Goal: Transaction & Acquisition: Book appointment/travel/reservation

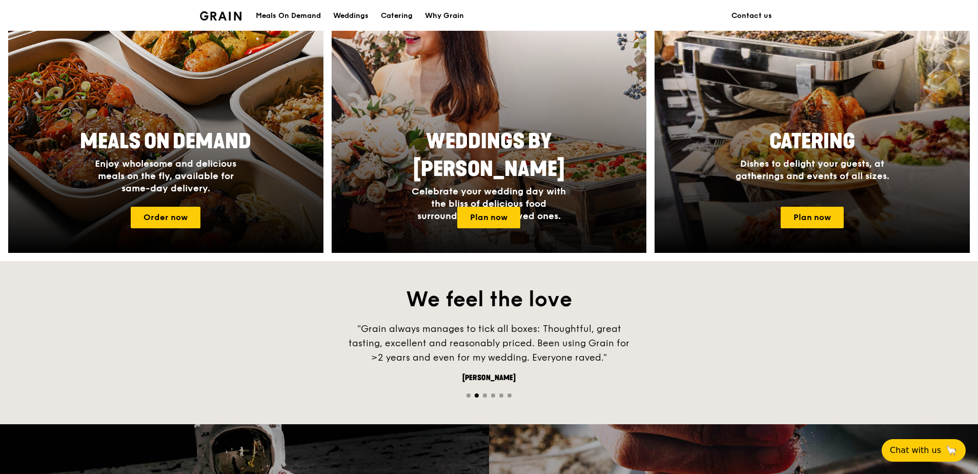
scroll to position [512, 0]
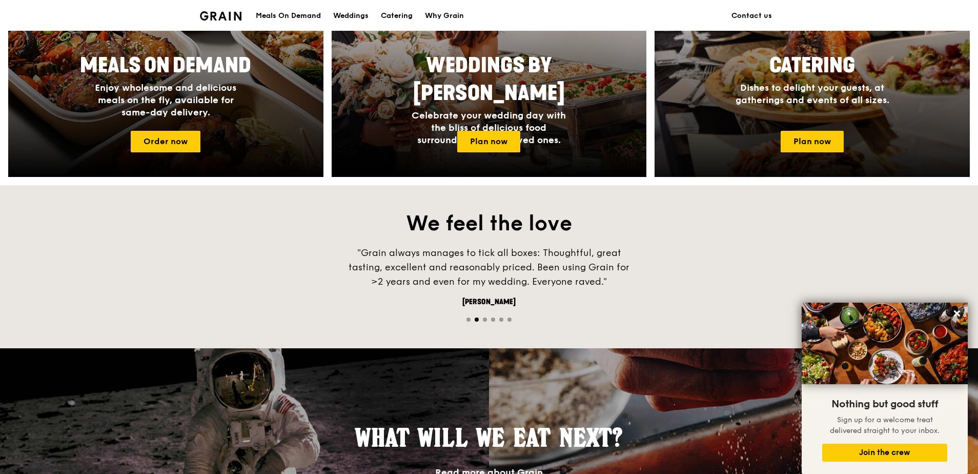
drag, startPoint x: 829, startPoint y: 137, endPoint x: 875, endPoint y: 51, distance: 97.4
click at [875, 51] on link "Catering Dishes to delight your guests, at gatherings and events of all sizes. …" at bounding box center [811, 41] width 315 height 271
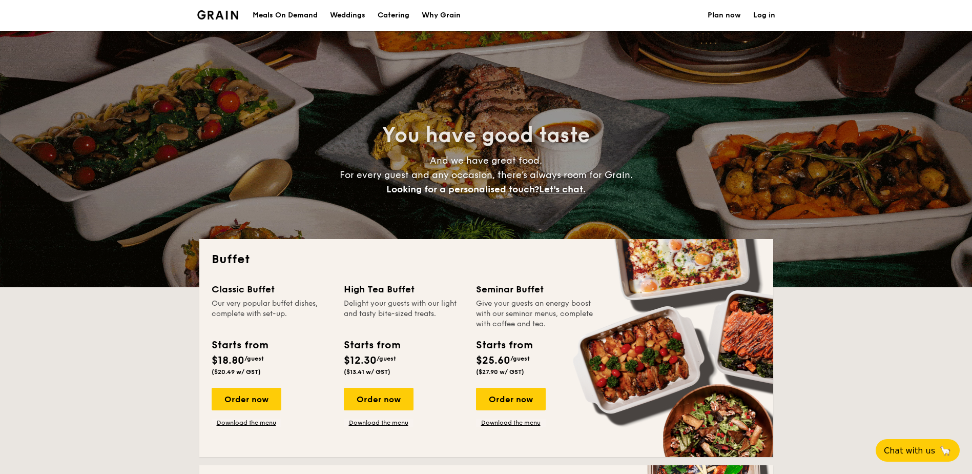
select select
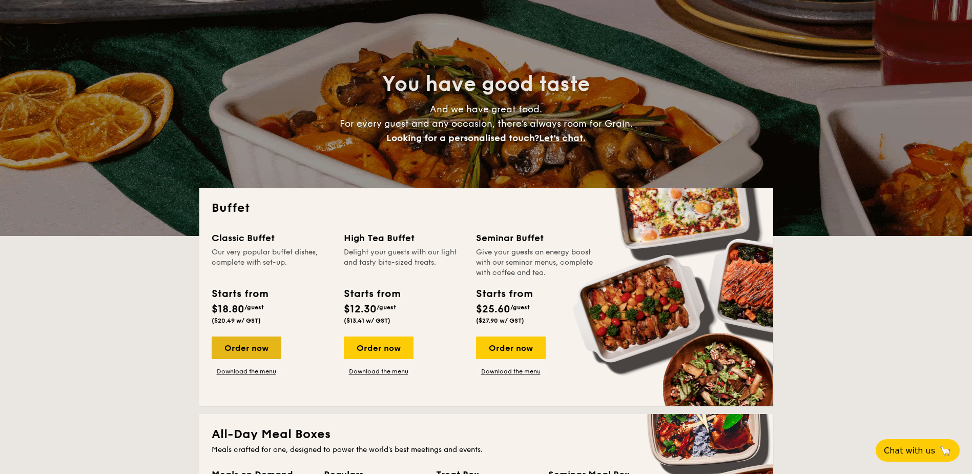
click at [276, 356] on div "Order now" at bounding box center [247, 347] width 70 height 23
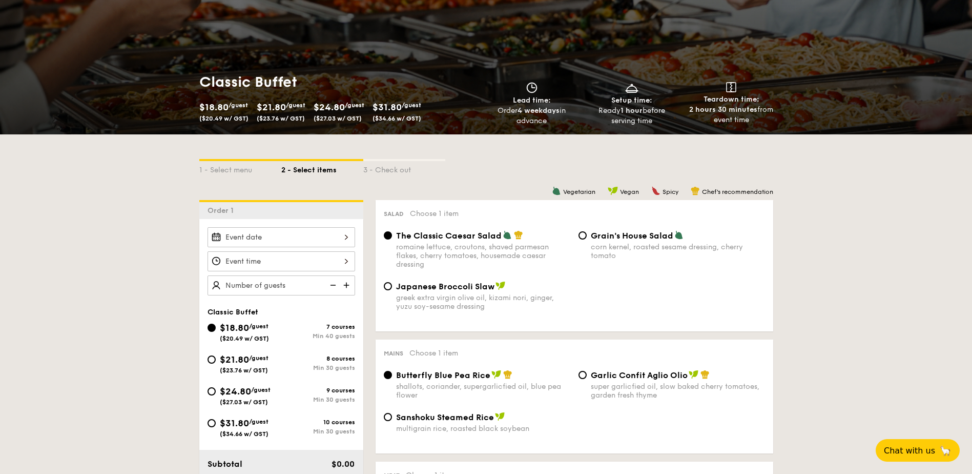
scroll to position [102, 0]
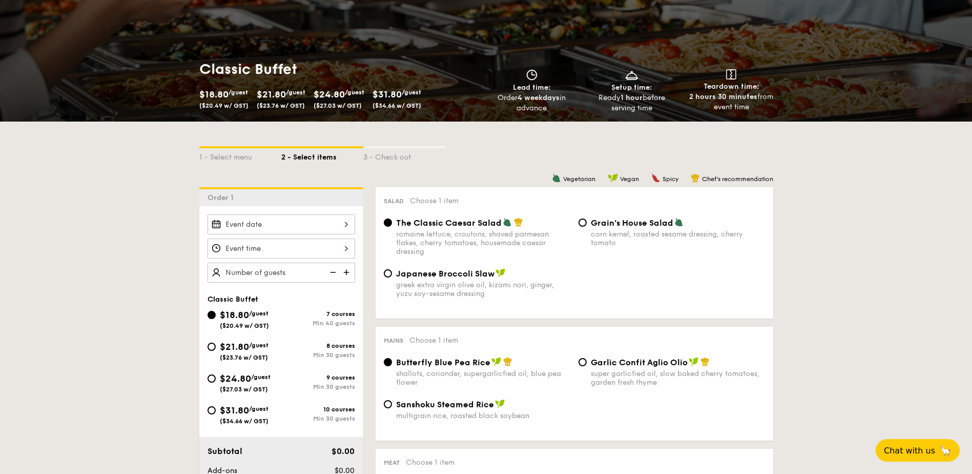
drag, startPoint x: 271, startPoint y: 235, endPoint x: 273, endPoint y: 229, distance: 6.5
click at [273, 229] on input "Smoked Mesquite Whole Chicken brined in our in-house blend of herbs and spices,…" at bounding box center [282, 224] width 148 height 20
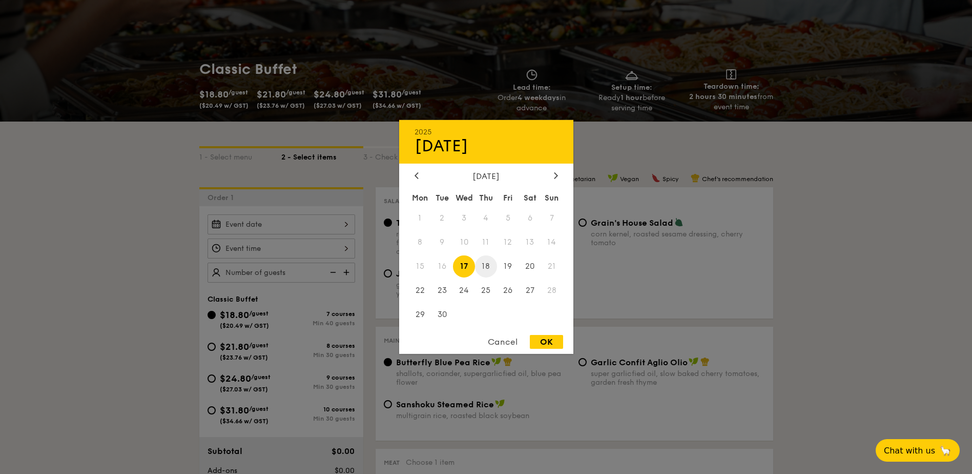
click at [482, 268] on span "18" at bounding box center [486, 266] width 22 height 22
drag, startPoint x: 551, startPoint y: 345, endPoint x: 556, endPoint y: 348, distance: 6.0
click at [556, 348] on div "Cancel OK" at bounding box center [486, 344] width 174 height 19
click at [552, 342] on div "OK" at bounding box center [546, 342] width 33 height 14
type input "Sep 18, 2025"
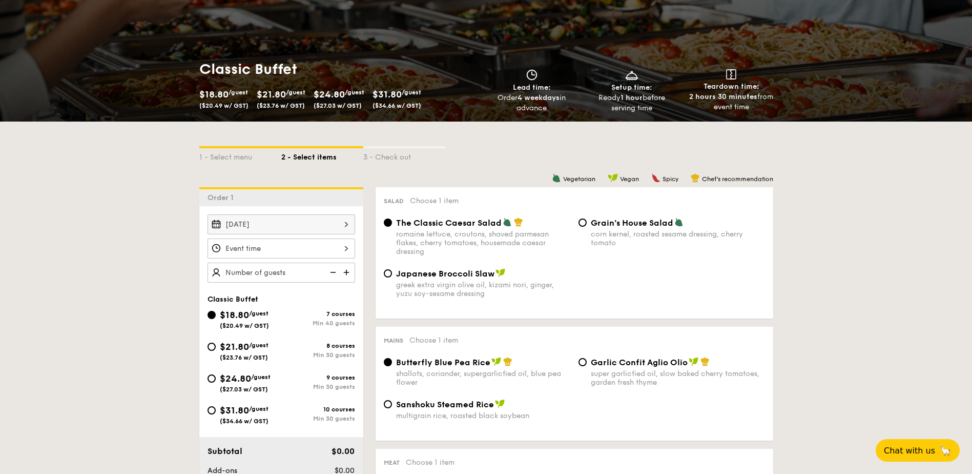
click at [293, 246] on input "Smoked Mesquite Whole Chicken brined in our in-house blend of herbs and spices,…" at bounding box center [282, 248] width 148 height 20
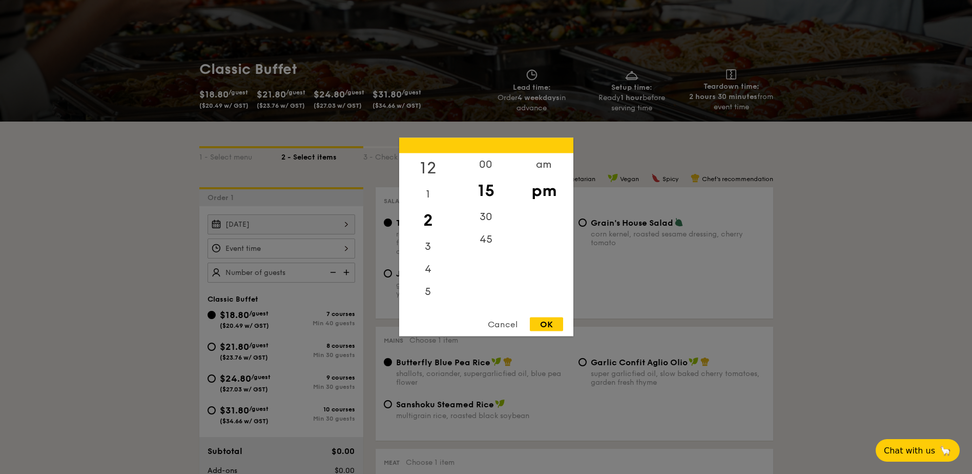
click at [423, 171] on div "12" at bounding box center [428, 168] width 58 height 30
click at [488, 244] on div "45" at bounding box center [486, 243] width 58 height 30
click at [553, 319] on div "OK" at bounding box center [546, 324] width 33 height 14
type input "12:45PM"
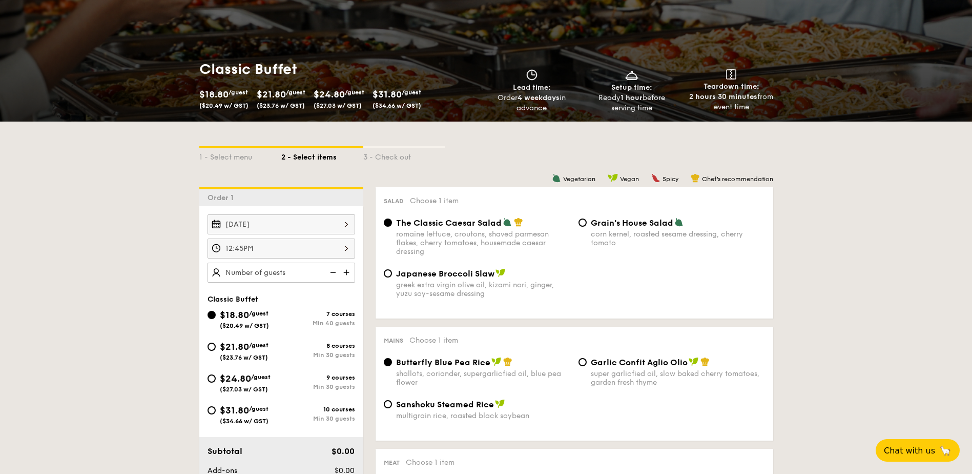
click at [326, 275] on img at bounding box center [331, 271] width 15 height 19
click at [334, 274] on img at bounding box center [331, 271] width 15 height 19
click at [333, 273] on img at bounding box center [331, 271] width 15 height 19
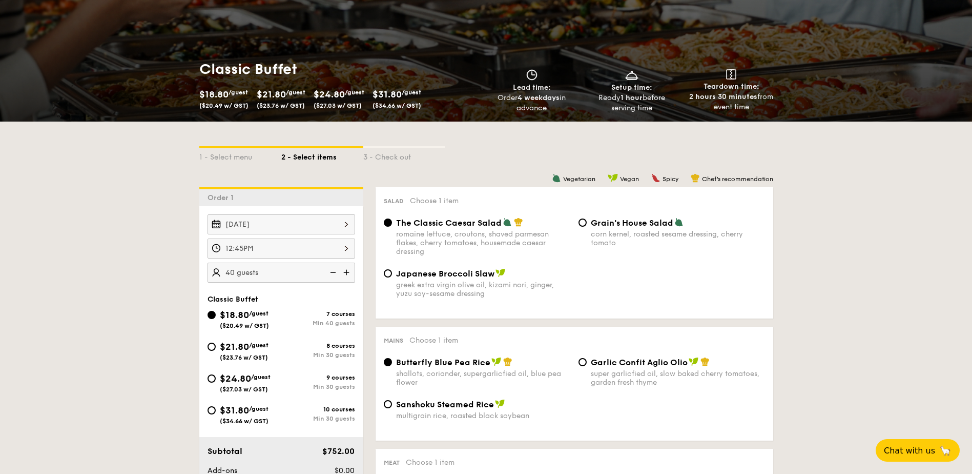
click at [333, 273] on img at bounding box center [331, 271] width 15 height 19
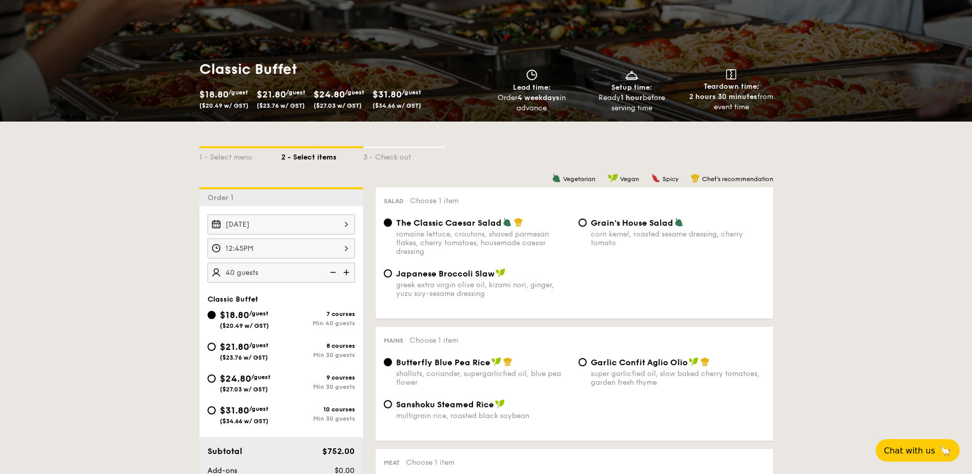
drag, startPoint x: 333, startPoint y: 273, endPoint x: 325, endPoint y: 271, distance: 8.0
click at [333, 272] on img at bounding box center [331, 271] width 15 height 19
click at [259, 269] on input "40 guests" at bounding box center [282, 272] width 148 height 20
click at [350, 272] on img at bounding box center [347, 271] width 15 height 19
click at [340, 273] on img at bounding box center [347, 271] width 15 height 19
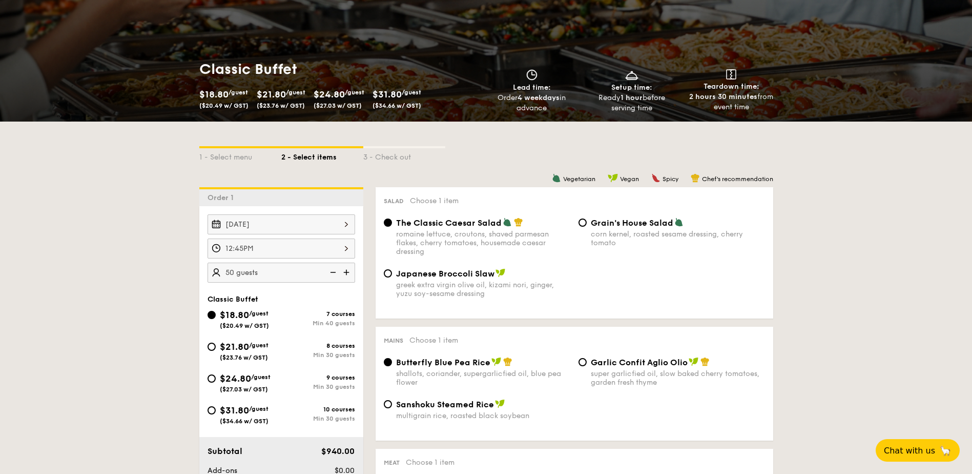
click at [326, 270] on img at bounding box center [331, 271] width 15 height 19
click at [327, 272] on img at bounding box center [331, 271] width 15 height 19
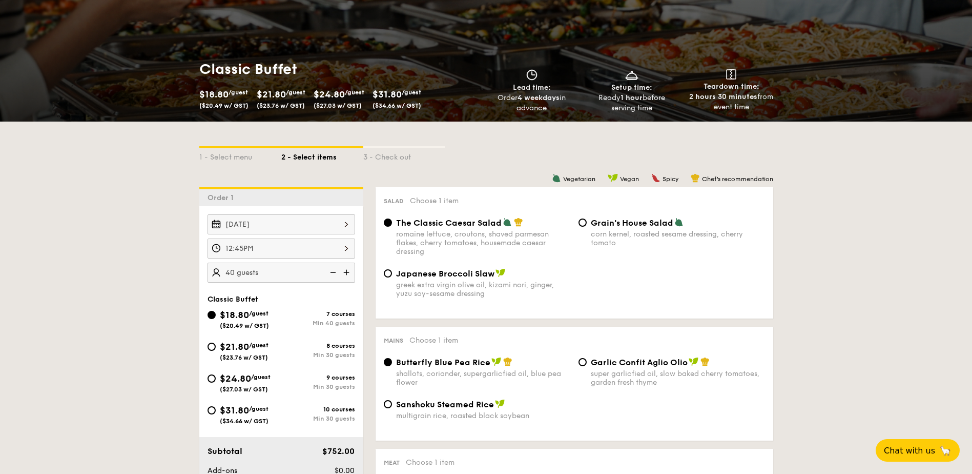
click at [327, 272] on img at bounding box center [331, 271] width 15 height 19
click at [330, 272] on img at bounding box center [331, 271] width 15 height 19
click at [346, 274] on img at bounding box center [347, 271] width 15 height 19
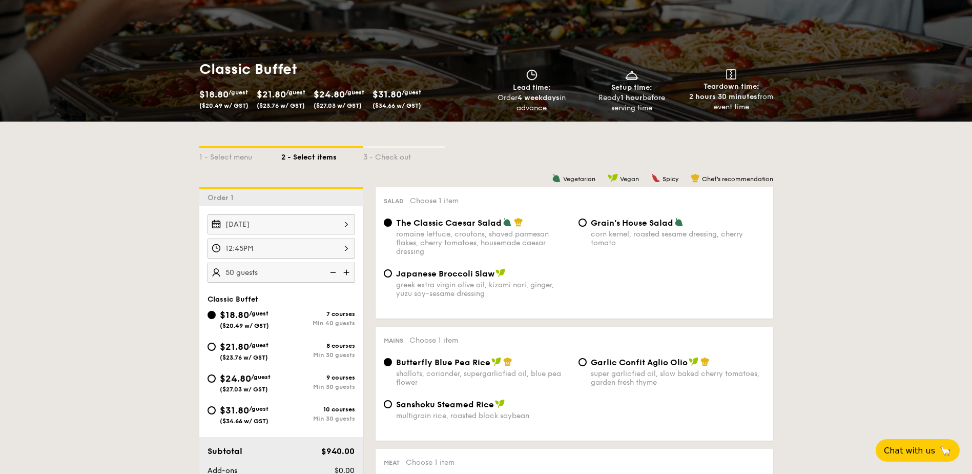
click at [329, 274] on img at bounding box center [331, 271] width 15 height 19
click at [345, 273] on img at bounding box center [347, 271] width 15 height 19
type input "50 guests"
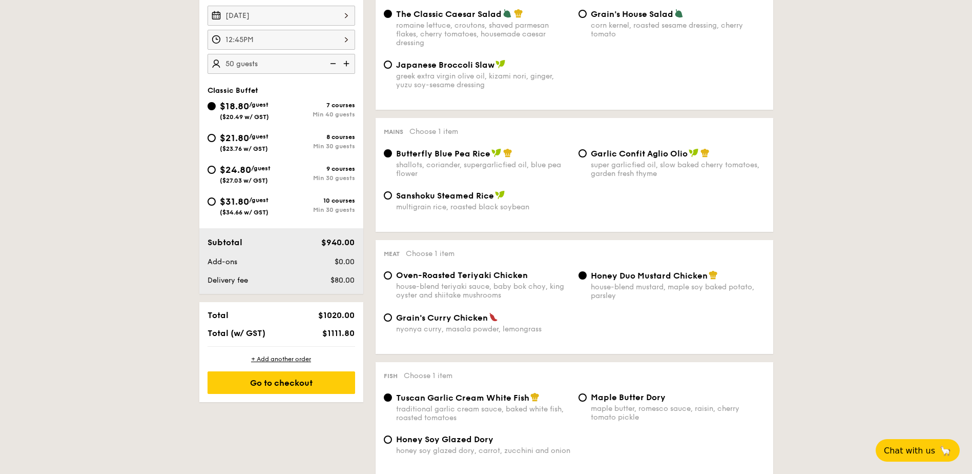
scroll to position [409, 0]
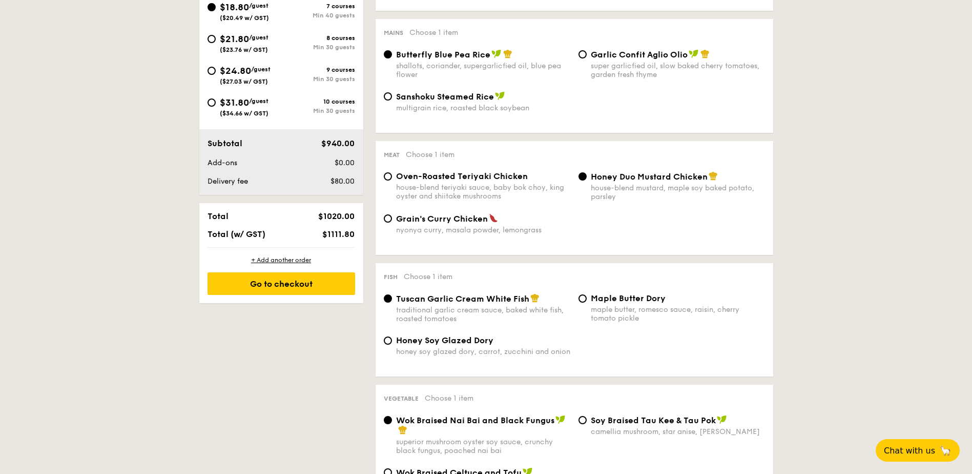
click at [508, 179] on span "Oven-Roasted Teriyaki Chicken" at bounding box center [462, 176] width 132 height 10
click at [392, 179] on input "Oven-Roasted Teriyaki Chicken house-blend teriyaki sauce, baby bok choy, king o…" at bounding box center [388, 176] width 8 height 8
radio input "true"
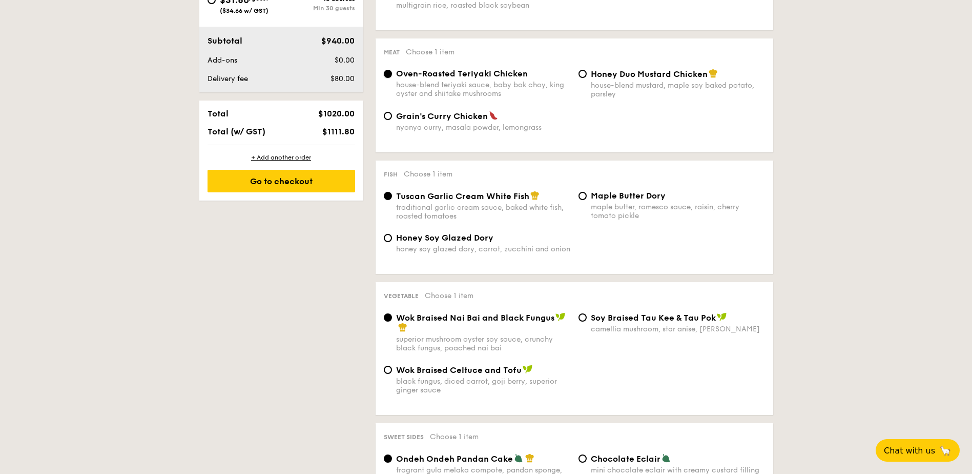
scroll to position [512, 0]
click at [617, 303] on div "Vegetable Choose 1 item Wok Braised Nai Bai and Black Fungus superior mushroom …" at bounding box center [575, 347] width 398 height 133
click at [600, 339] on div "Wok Braised Nai Bai and Black Fungus superior mushroom oyster soy sauce, crunch…" at bounding box center [574, 338] width 389 height 52
drag, startPoint x: 599, startPoint y: 328, endPoint x: 605, endPoint y: 319, distance: 10.8
click at [605, 319] on span "⁠Soy Braised Tau Kee & Tau Pok" at bounding box center [653, 317] width 125 height 10
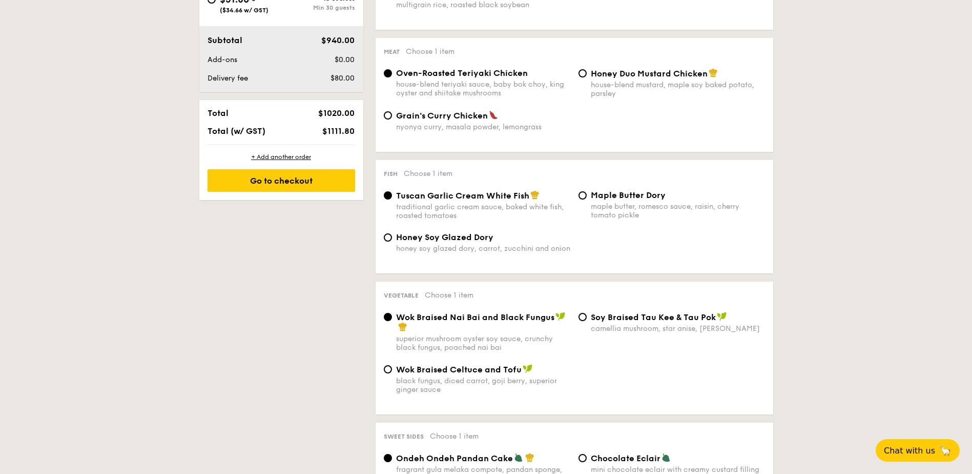
click at [587, 319] on input "⁠Soy Braised Tau Kee & Tau Pok camellia mushroom, star anise, goji berry" at bounding box center [583, 317] width 8 height 8
radio input "true"
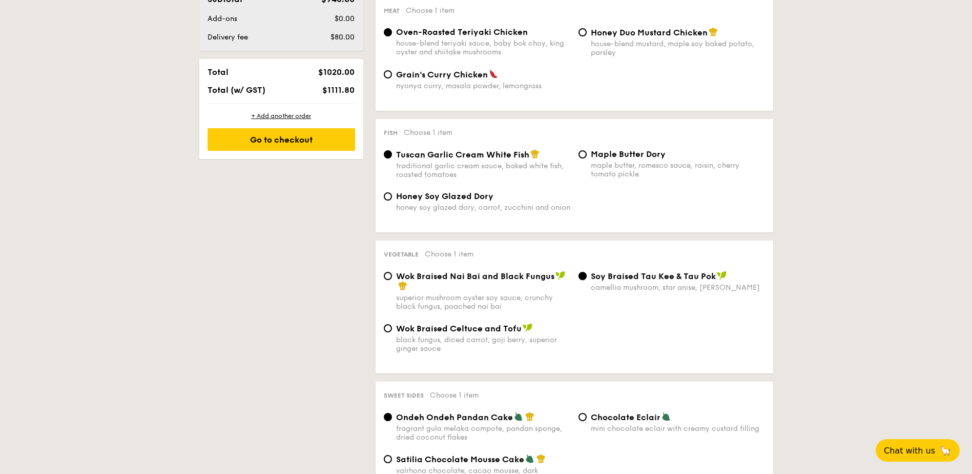
scroll to position [615, 0]
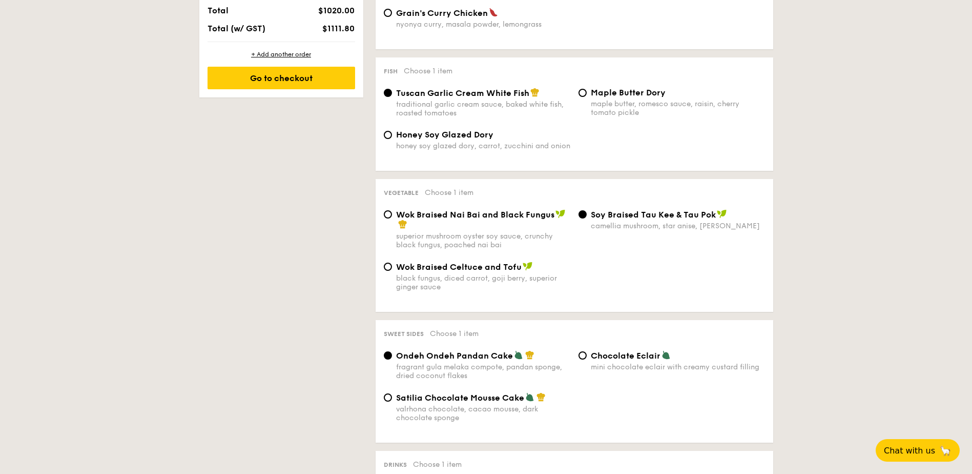
click at [597, 356] on span "Chocolate Eclair" at bounding box center [626, 356] width 70 height 10
click at [587, 356] on input "Chocolate Eclair mini chocolate eclair with creamy custard filling" at bounding box center [583, 355] width 8 height 8
radio input "true"
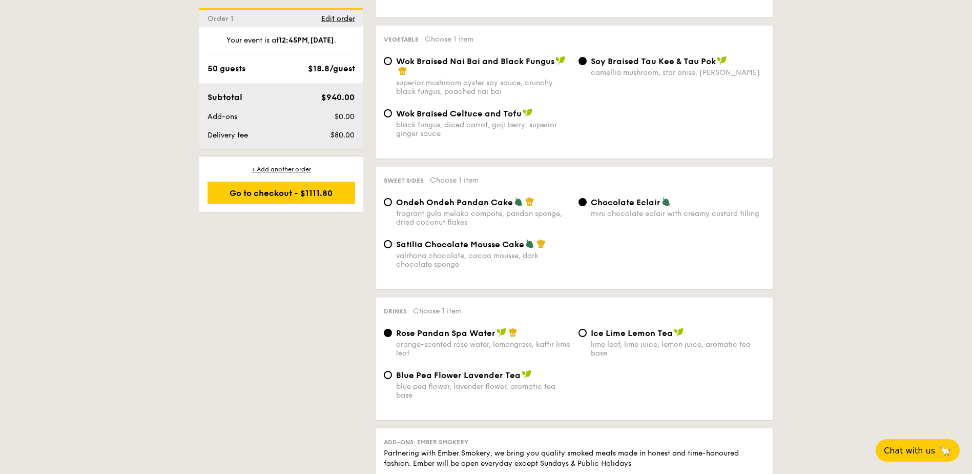
click at [580, 352] on label "Ice Lime Lemon Tea lime leaf, lime juice, lemon juice, aromatic tea base" at bounding box center [672, 352] width 187 height 10
click at [580, 337] on input "Ice Lime Lemon Tea lime leaf, lime juice, lemon juice, aromatic tea base" at bounding box center [583, 332] width 8 height 8
radio input "true"
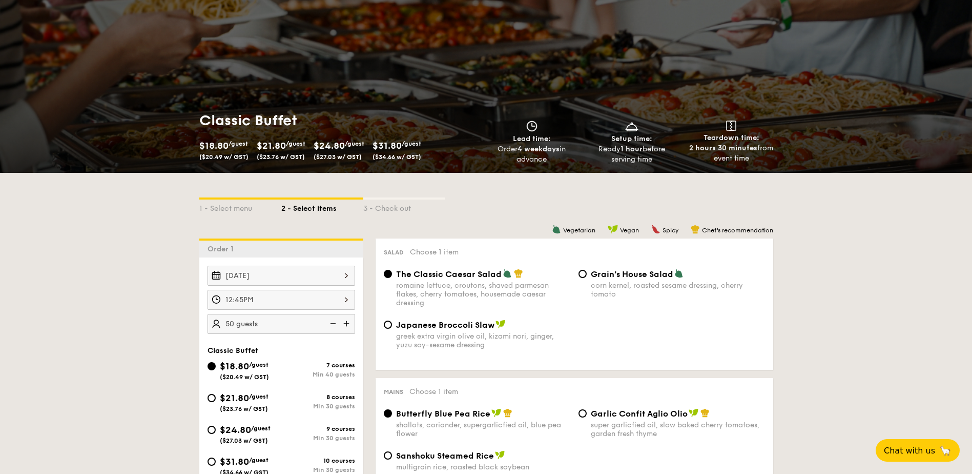
scroll to position [864, 0]
